Goal: Information Seeking & Learning: Learn about a topic

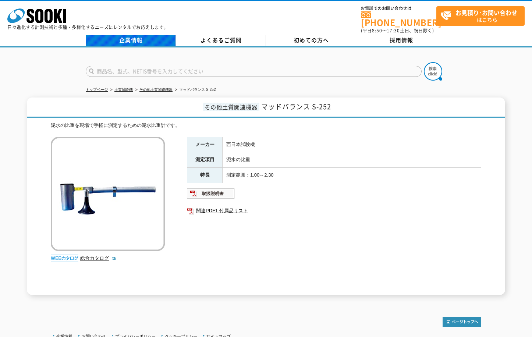
click at [129, 38] on link "企業情報" at bounding box center [131, 40] width 90 height 11
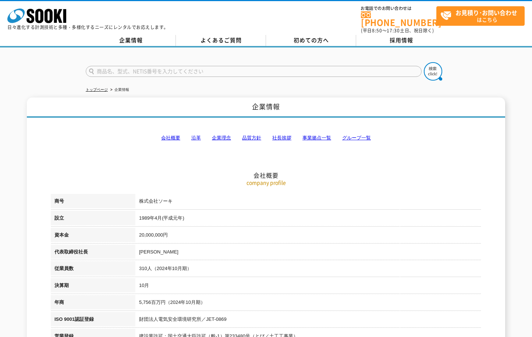
click at [172, 135] on link "会社概要" at bounding box center [170, 138] width 19 height 6
click at [317, 135] on link "事業拠点一覧" at bounding box center [316, 138] width 29 height 6
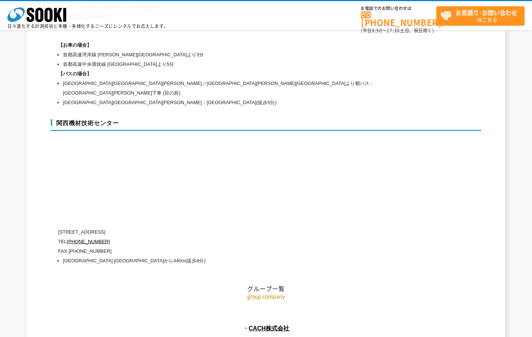
scroll to position [3156, 0]
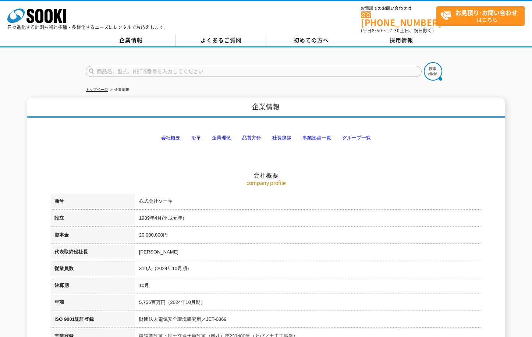
click at [312, 135] on link "事業拠点一覧" at bounding box center [316, 138] width 29 height 6
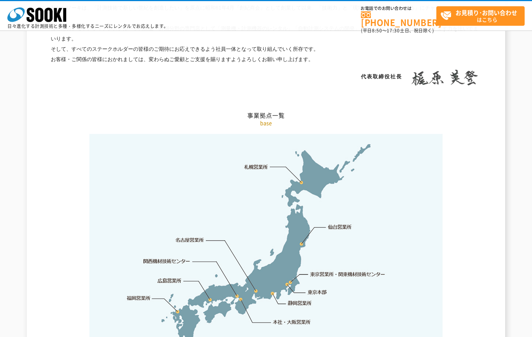
scroll to position [1477, 0]
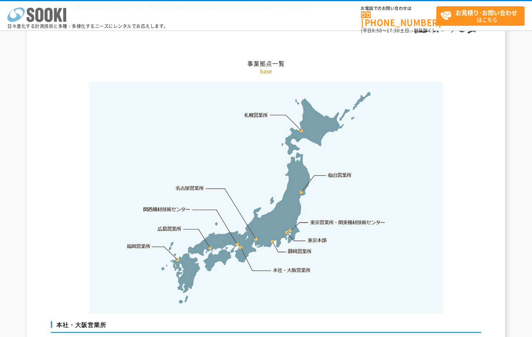
click at [50, 14] on icon at bounding box center [48, 15] width 8 height 14
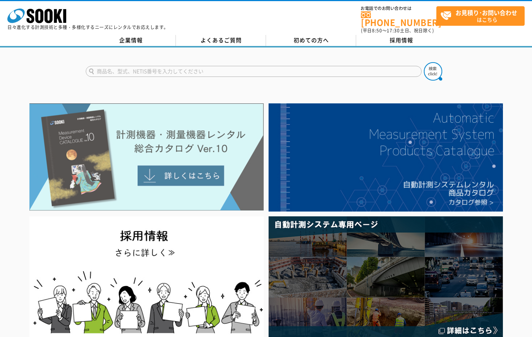
click at [168, 172] on img at bounding box center [146, 156] width 234 height 107
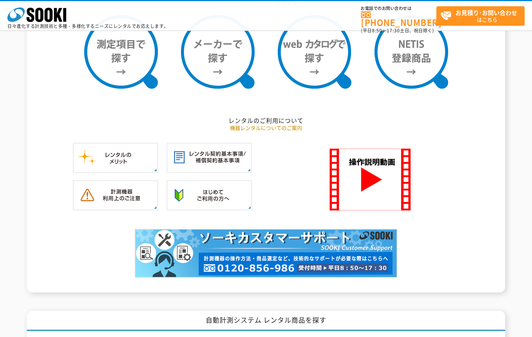
scroll to position [507, 0]
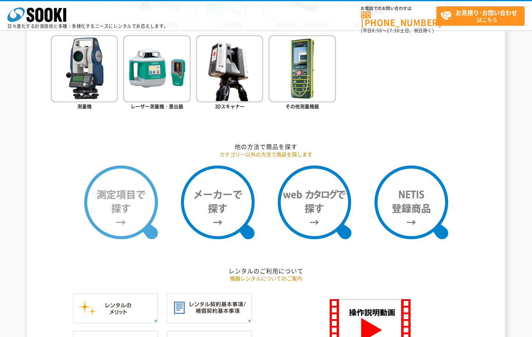
click at [120, 190] on img at bounding box center [121, 202] width 74 height 74
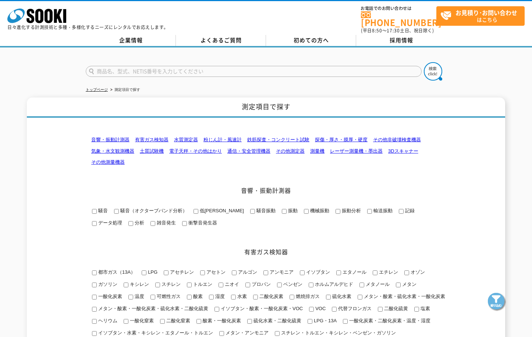
click at [157, 66] on input "text" at bounding box center [254, 71] width 336 height 11
type input "マッドバランス"
click at [431, 64] on img at bounding box center [433, 71] width 18 height 18
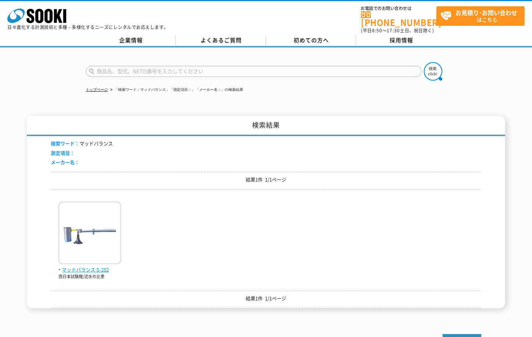
click at [96, 219] on img at bounding box center [89, 234] width 63 height 64
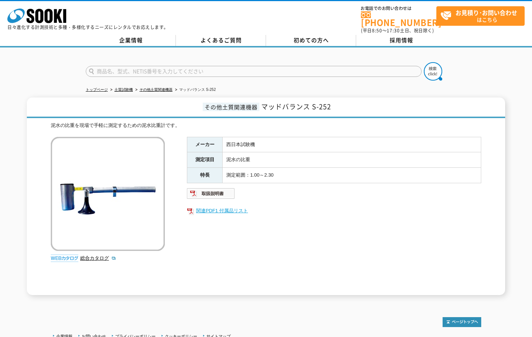
click at [226, 206] on link "関連PDF1 付属品リスト" at bounding box center [334, 211] width 294 height 10
click at [129, 35] on link "企業情報" at bounding box center [131, 40] width 90 height 11
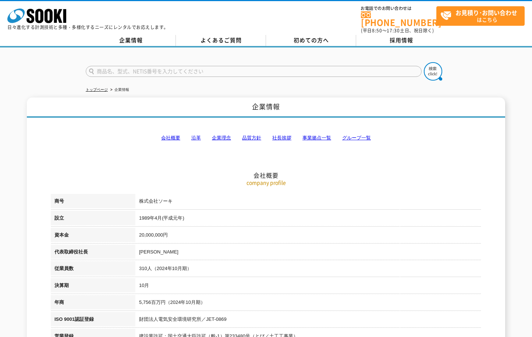
click at [315, 135] on link "事業拠点一覧" at bounding box center [316, 138] width 29 height 6
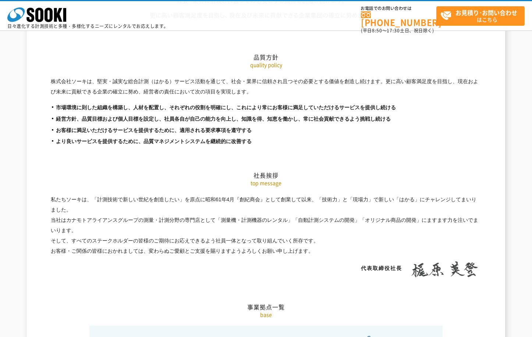
scroll to position [1477, 0]
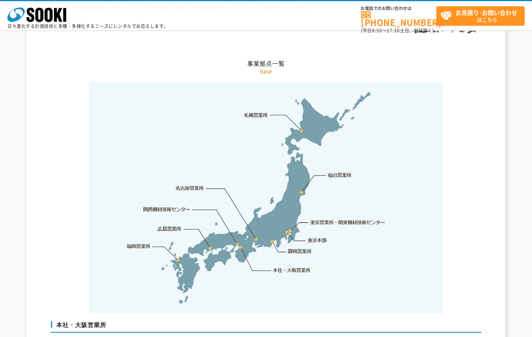
click at [163, 206] on link "関西機材技術センター" at bounding box center [166, 209] width 47 height 7
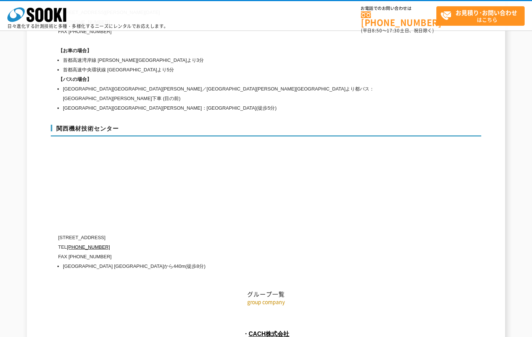
scroll to position [3229, 0]
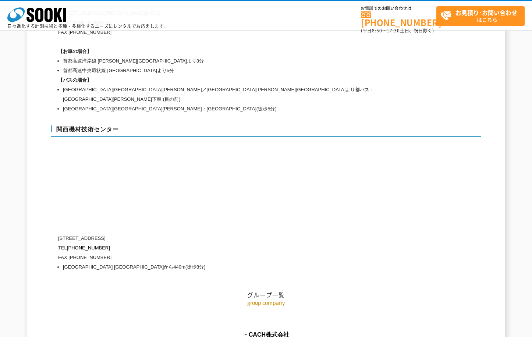
click at [288, 217] on h2 "グループ一覧" at bounding box center [266, 257] width 430 height 81
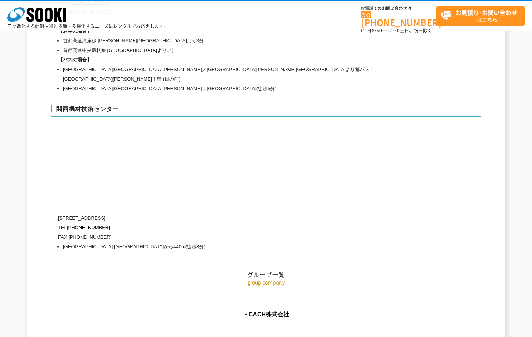
scroll to position [3266, 0]
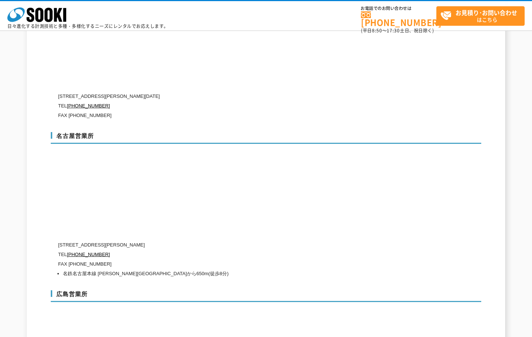
scroll to position [2494, 0]
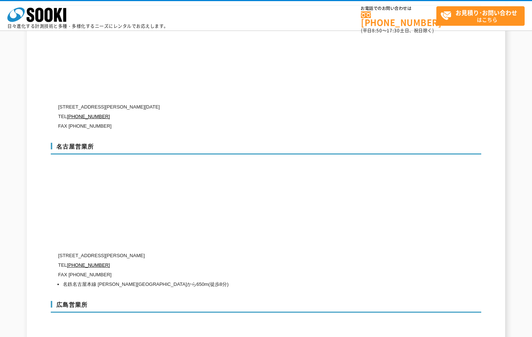
drag, startPoint x: 39, startPoint y: 16, endPoint x: 72, endPoint y: 30, distance: 35.4
click at [40, 16] on icon "株式会社 ソーキ" at bounding box center [36, 14] width 59 height 15
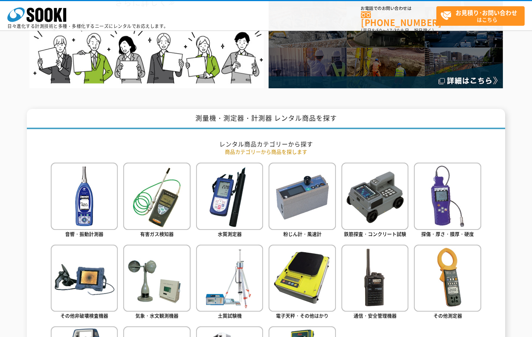
scroll to position [221, 0]
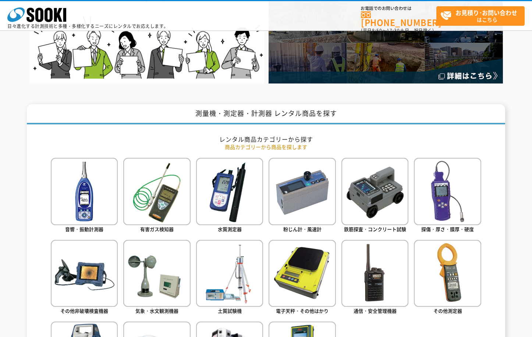
drag, startPoint x: 16, startPoint y: 209, endPoint x: 26, endPoint y: 209, distance: 9.9
